Goal: Transaction & Acquisition: Withdraw file/media

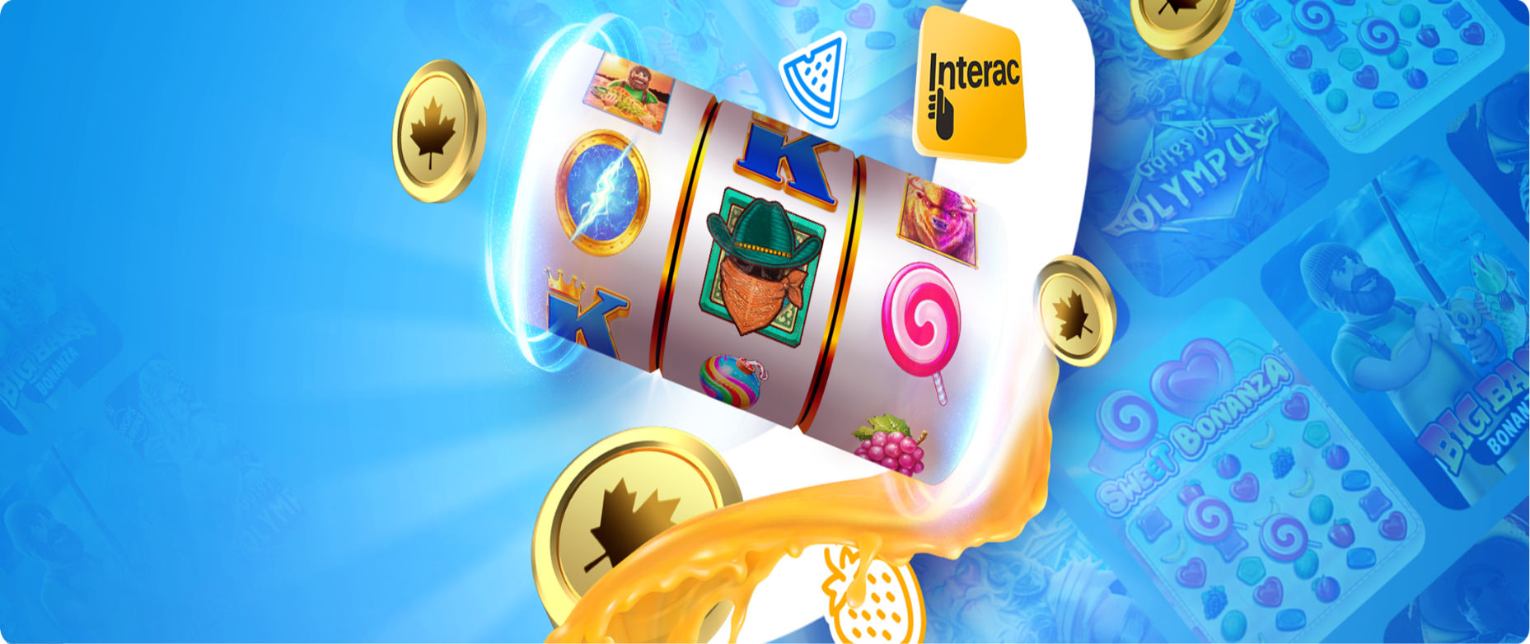
type input "**********"
click at [76, 66] on span "Log in" at bounding box center [87, 60] width 30 height 12
click at [74, 66] on span "Log in" at bounding box center [87, 60] width 30 height 12
click at [44, 334] on span "Log In" at bounding box center [28, 340] width 30 height 12
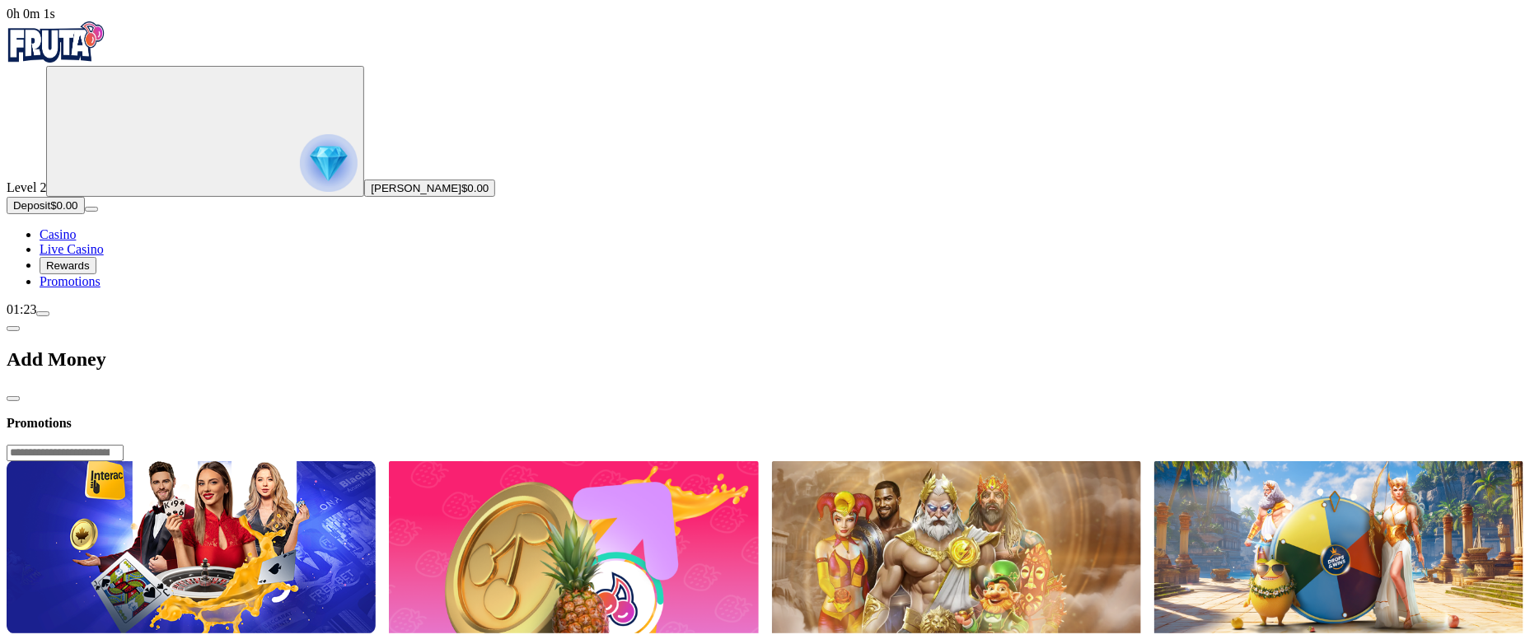
click at [300, 167] on img "Primary" at bounding box center [329, 163] width 58 height 58
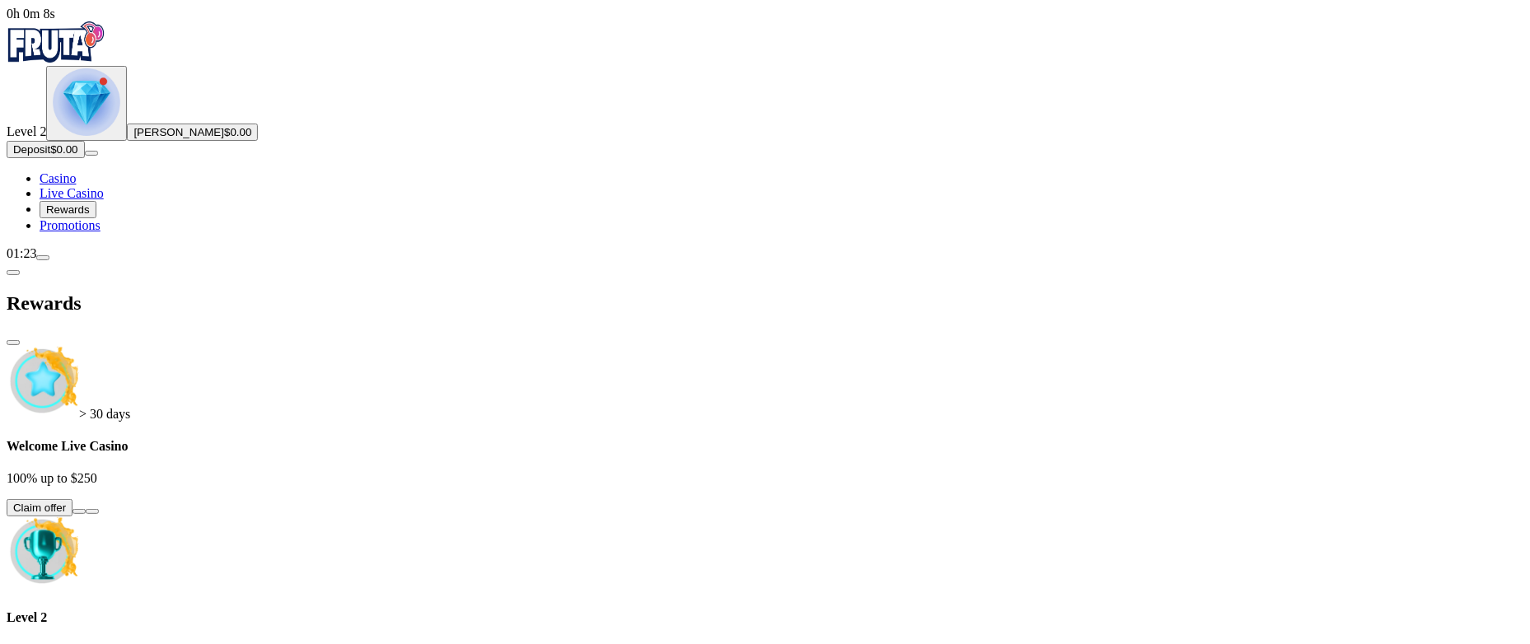
click at [76, 185] on span "Casino" at bounding box center [58, 178] width 36 height 14
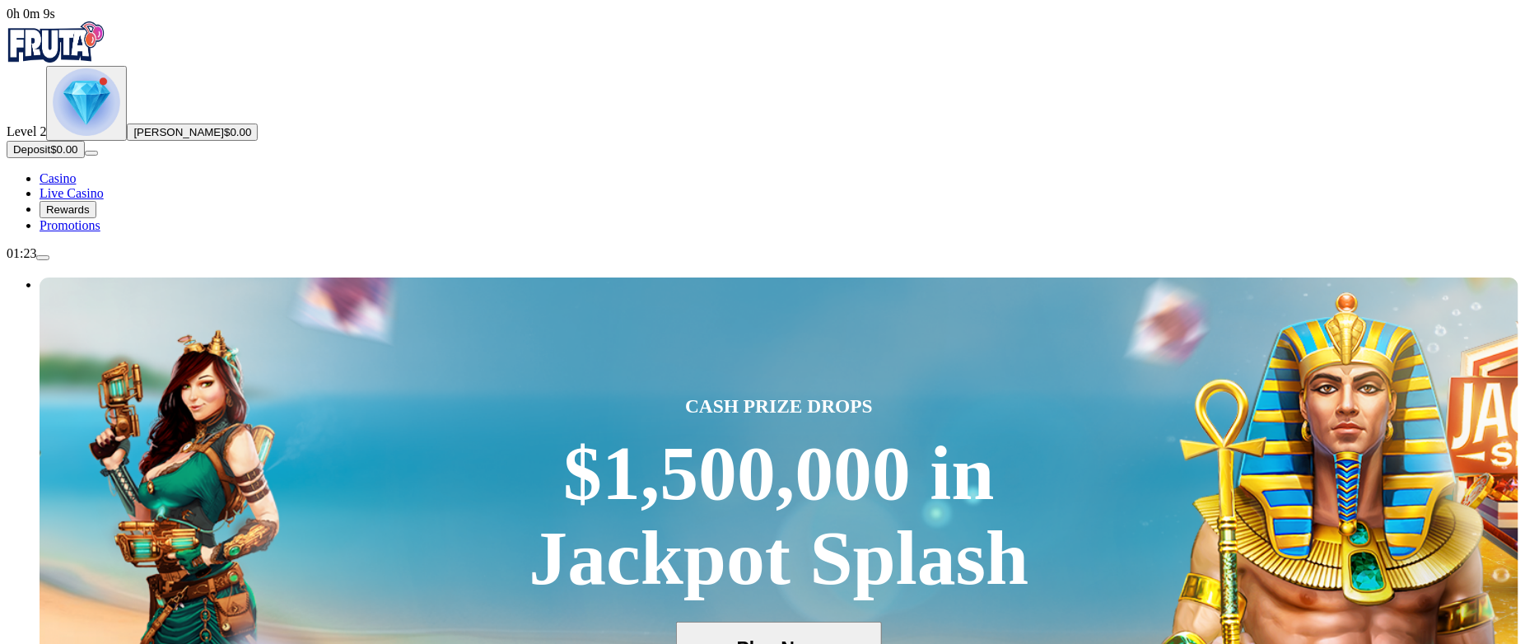
click at [86, 136] on img "Primary" at bounding box center [87, 102] width 68 height 68
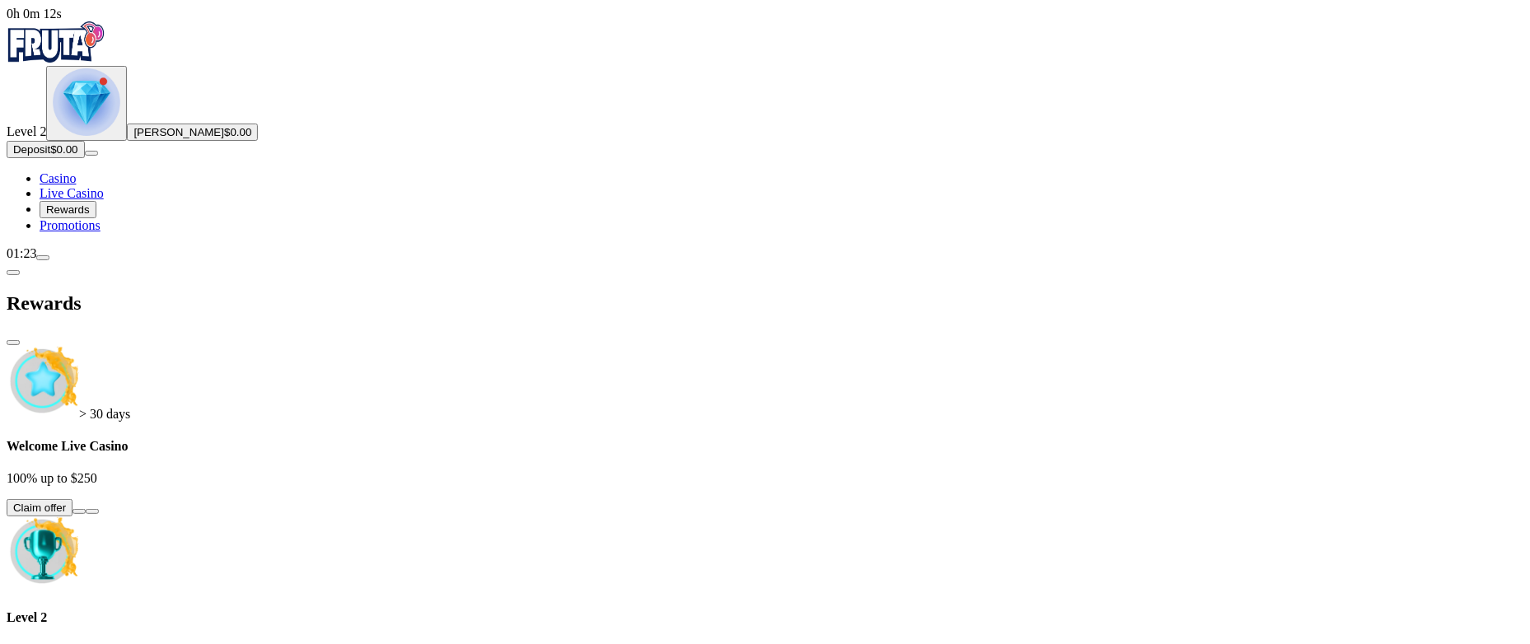
click at [50, 156] on span "Deposit" at bounding box center [31, 149] width 37 height 12
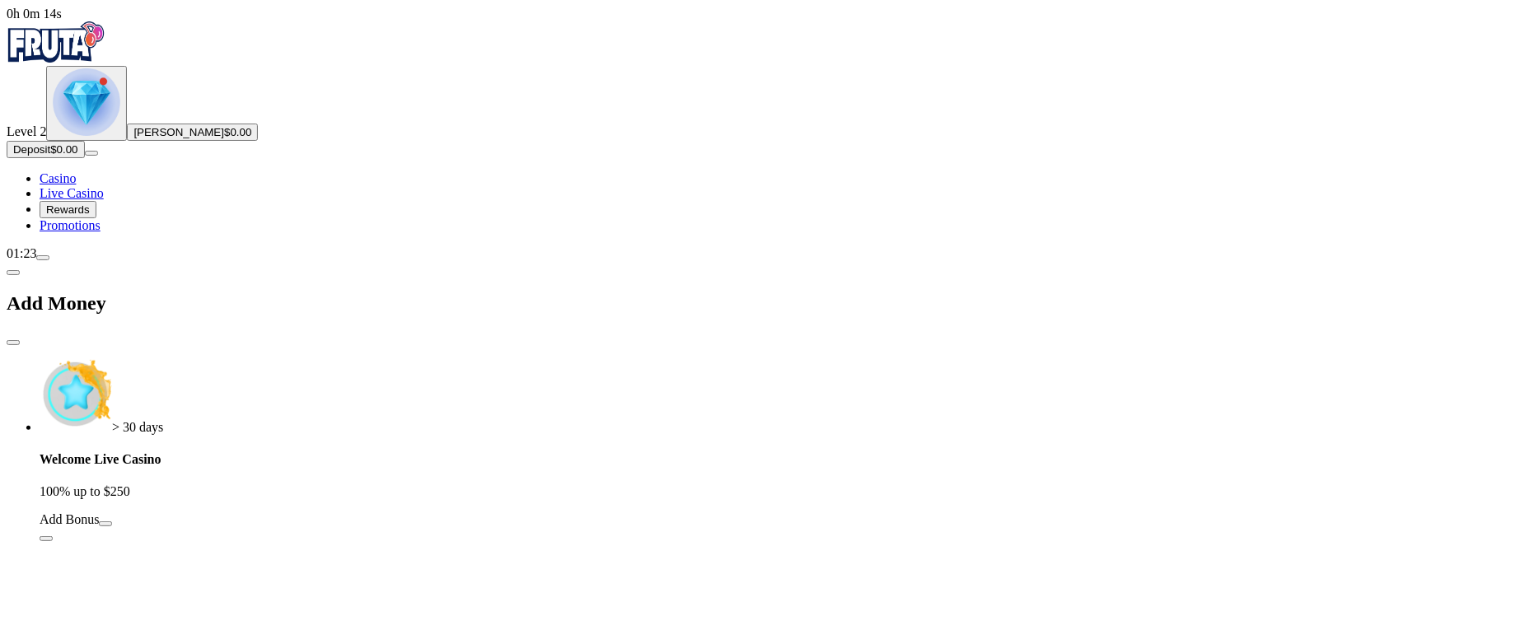
click at [13, 273] on span "chevron-left icon" at bounding box center [13, 273] width 0 height 0
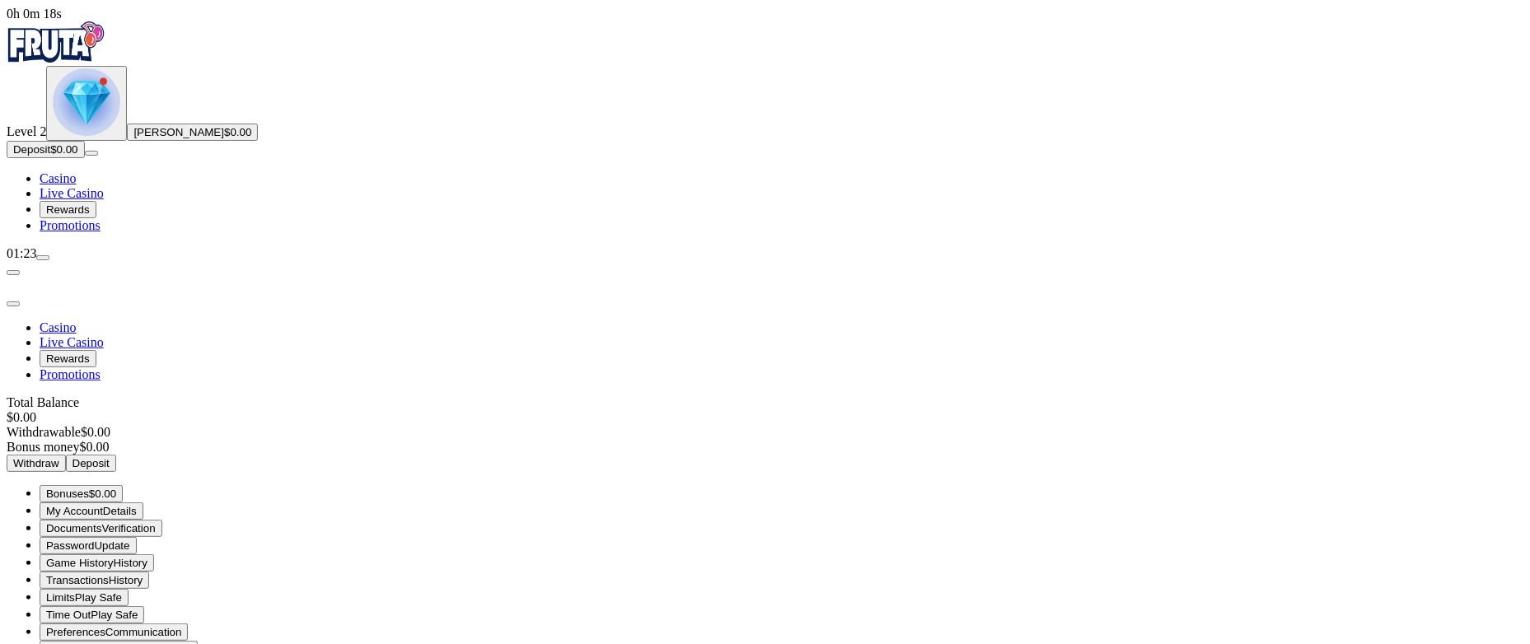
click at [59, 457] on span "Withdraw" at bounding box center [36, 463] width 46 height 12
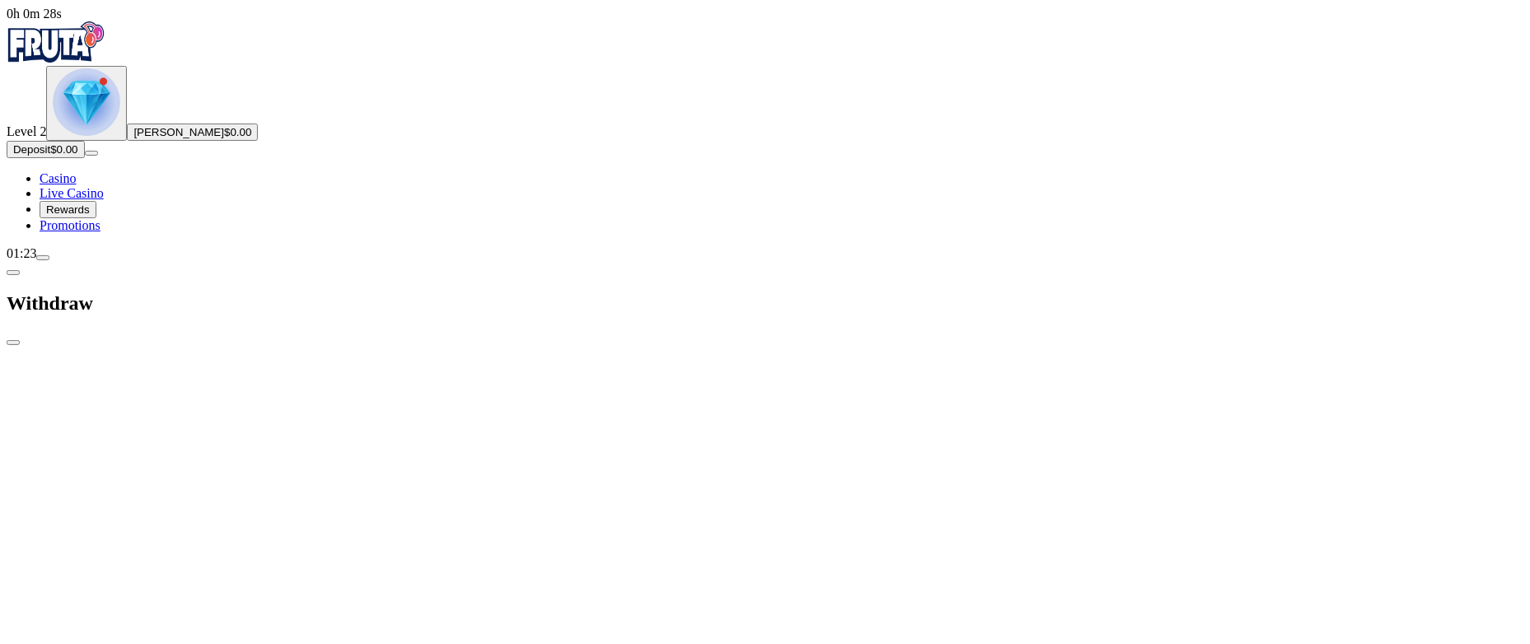
click at [13, 343] on span "close icon" at bounding box center [13, 343] width 0 height 0
